Goal: Find specific page/section: Find specific page/section

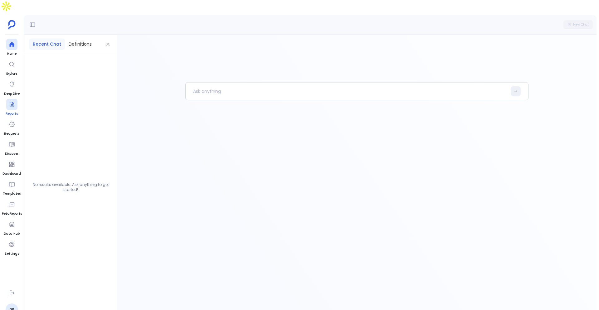
click at [15, 99] on div at bounding box center [11, 104] width 11 height 11
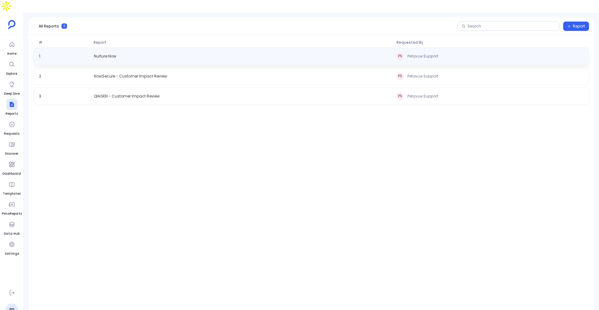
click at [113, 48] on div "1 . Nurture Now PS Petavue Support" at bounding box center [312, 55] width 556 height 17
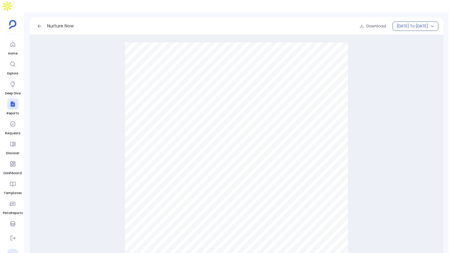
scroll to position [992, 0]
